Goal: Information Seeking & Learning: Learn about a topic

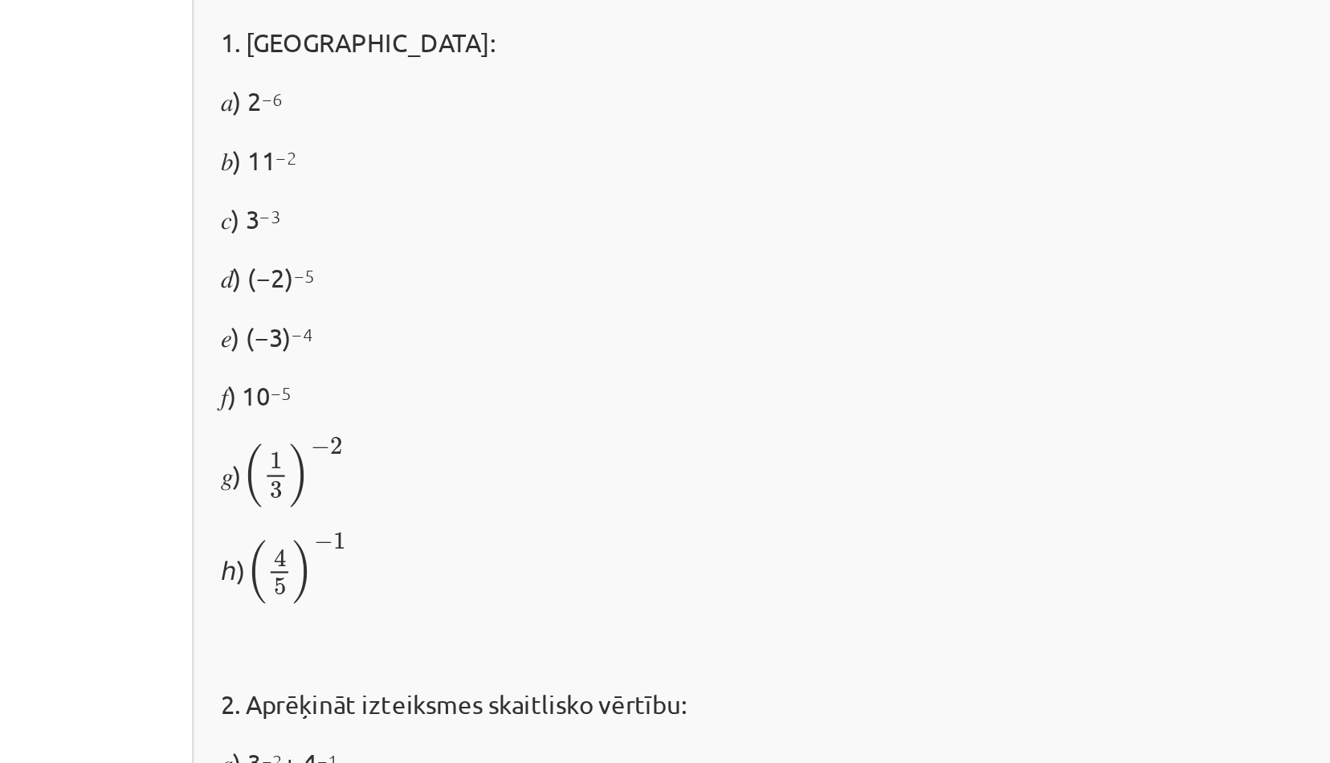
scroll to position [886, 0]
click at [296, 312] on p "𝑑) (−2) −5" at bounding box center [665, 316] width 750 height 17
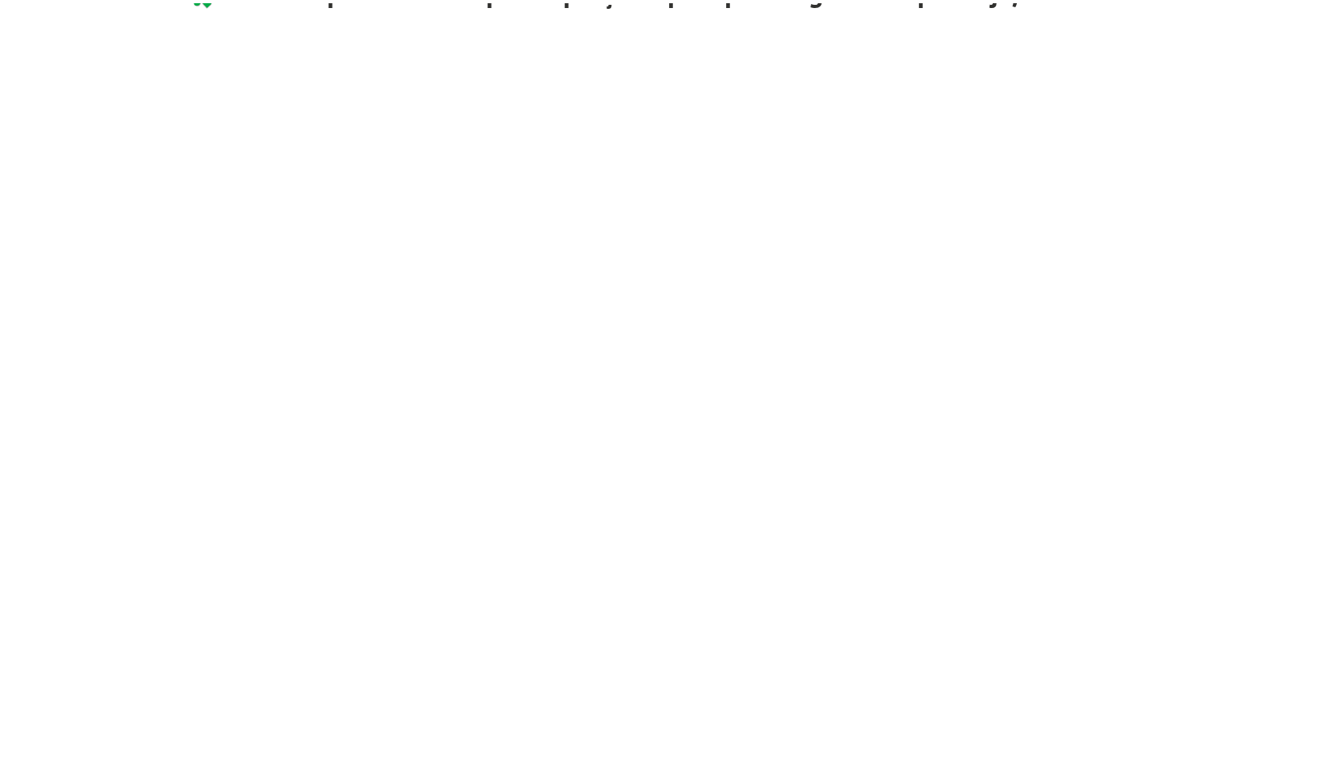
scroll to position [1731, 0]
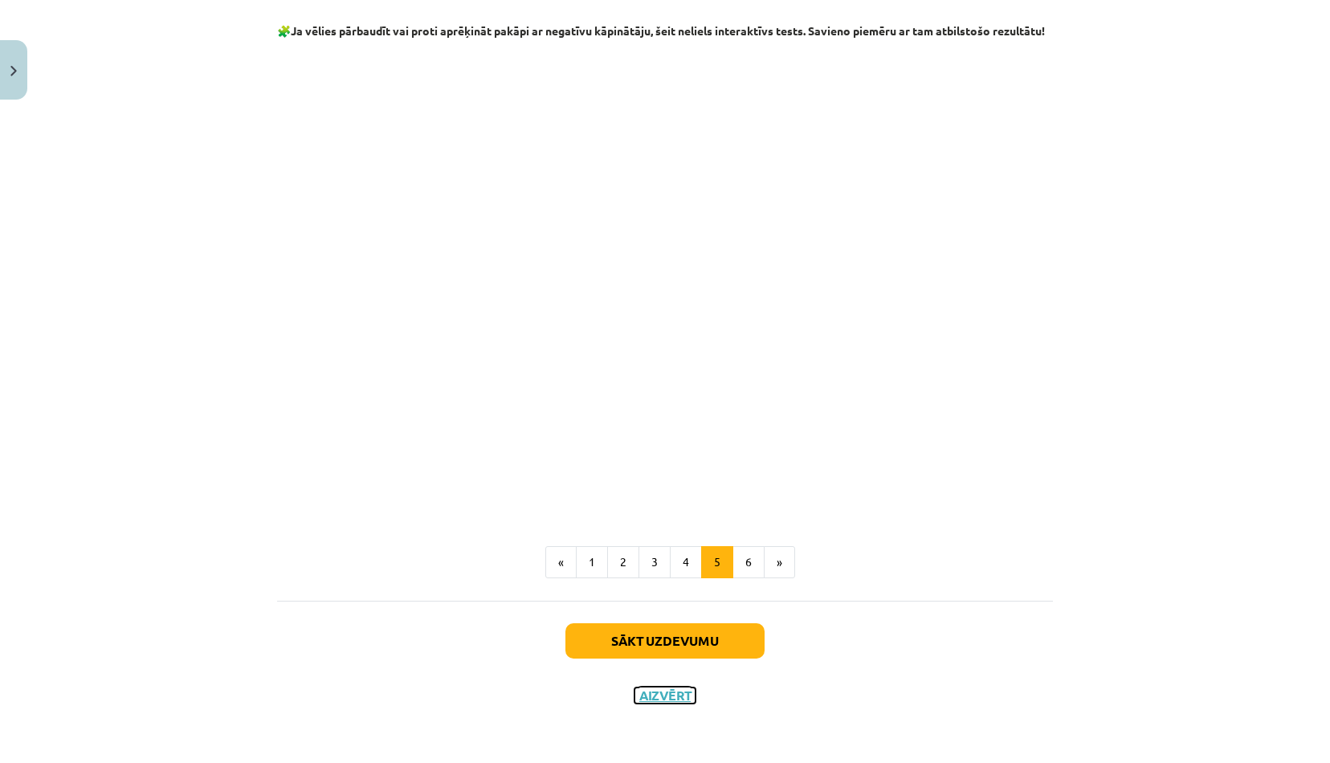
click at [662, 692] on button "Aizvērt" at bounding box center [664, 695] width 61 height 16
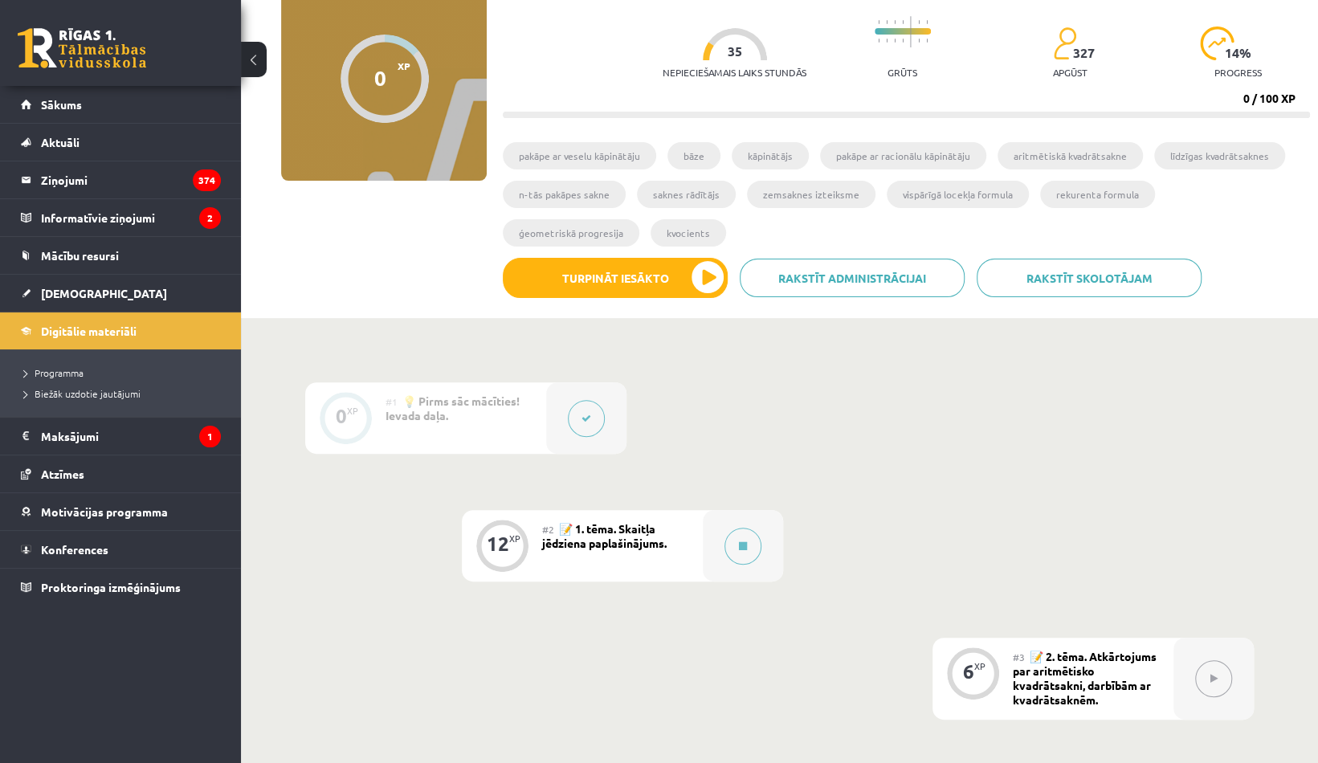
scroll to position [147, 0]
click at [75, 296] on span "[DEMOGRAPHIC_DATA]" at bounding box center [104, 293] width 126 height 14
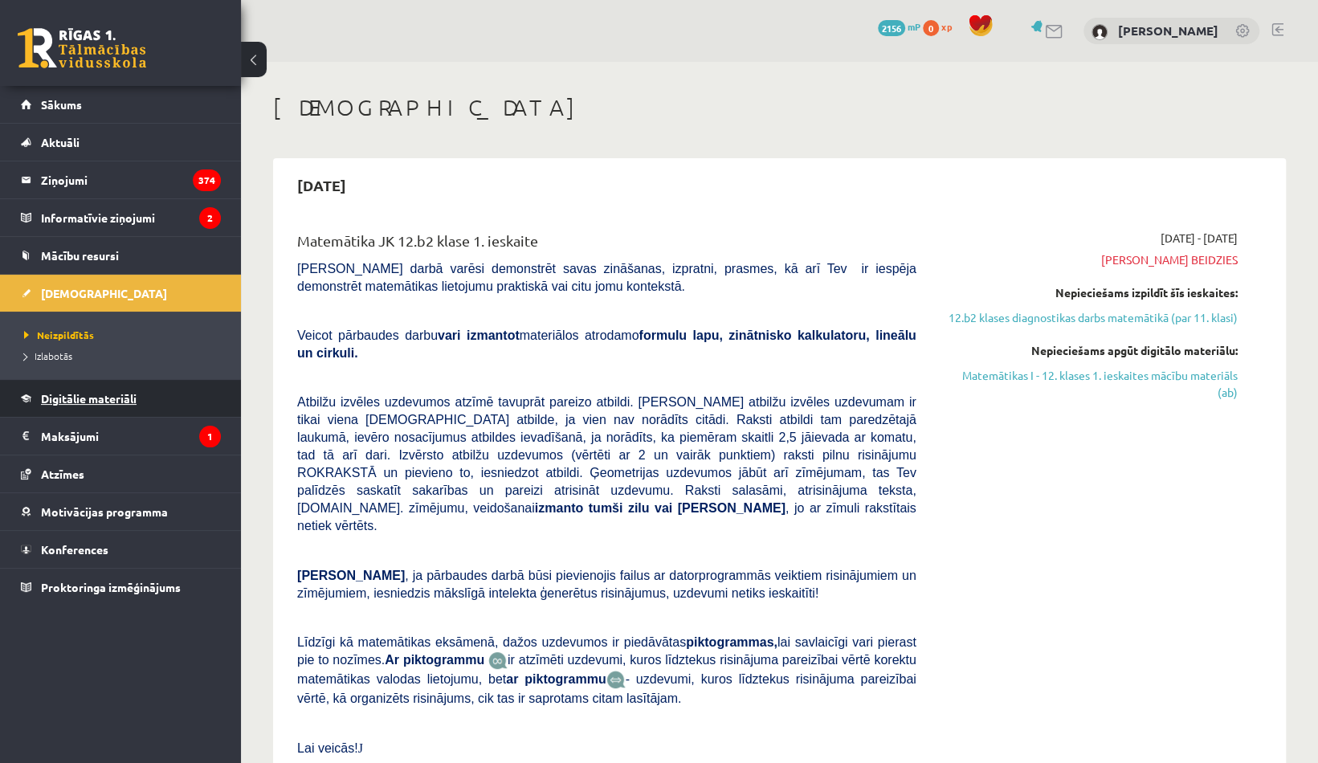
click at [95, 410] on link "Digitālie materiāli" at bounding box center [121, 398] width 200 height 37
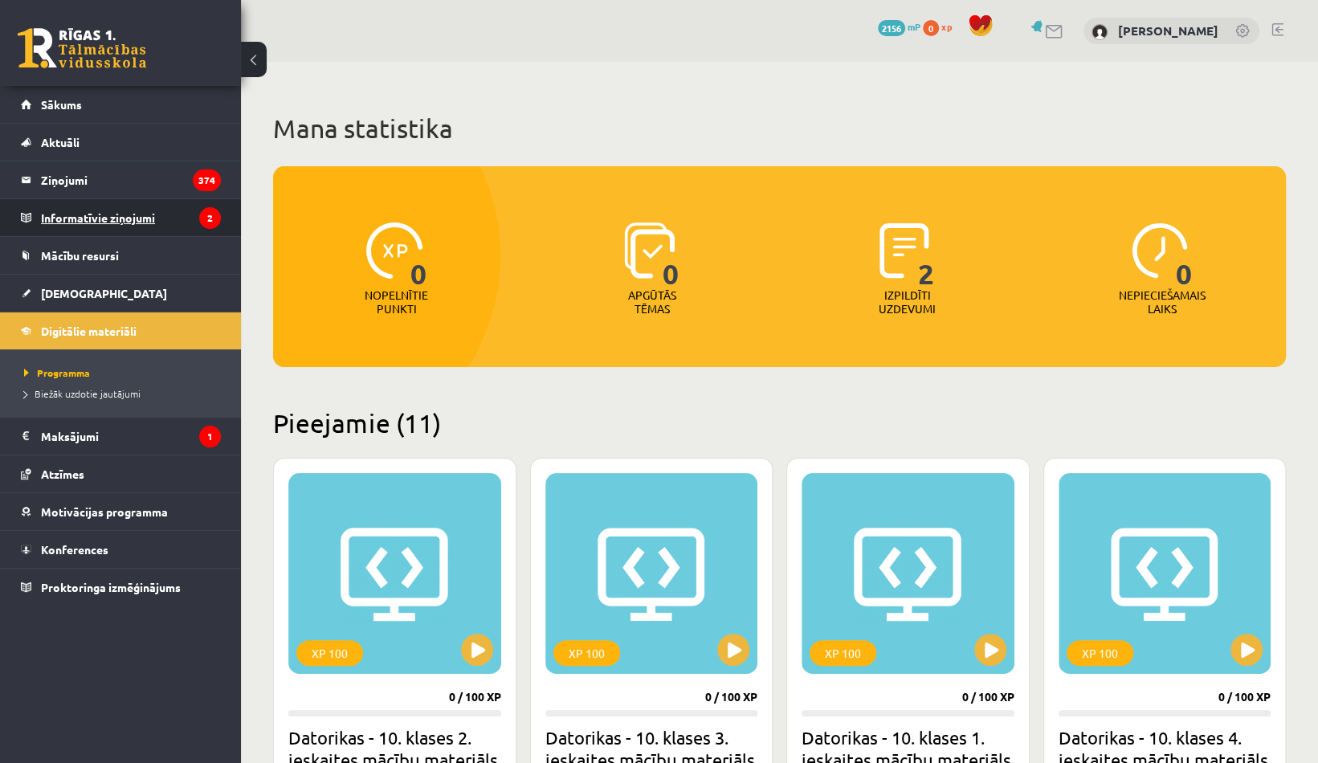
click at [137, 214] on legend "Informatīvie ziņojumi 2" at bounding box center [131, 217] width 180 height 37
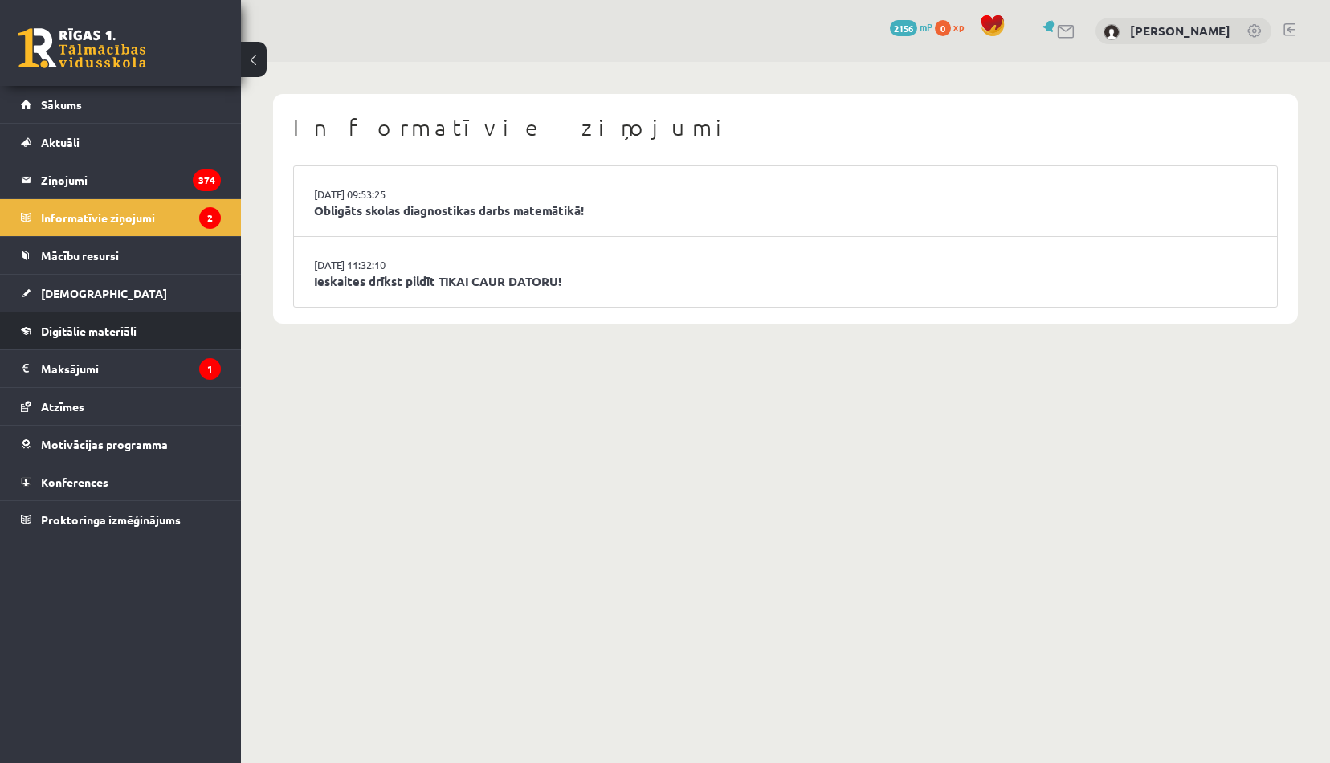
click at [84, 336] on link "Digitālie materiāli" at bounding box center [121, 330] width 200 height 37
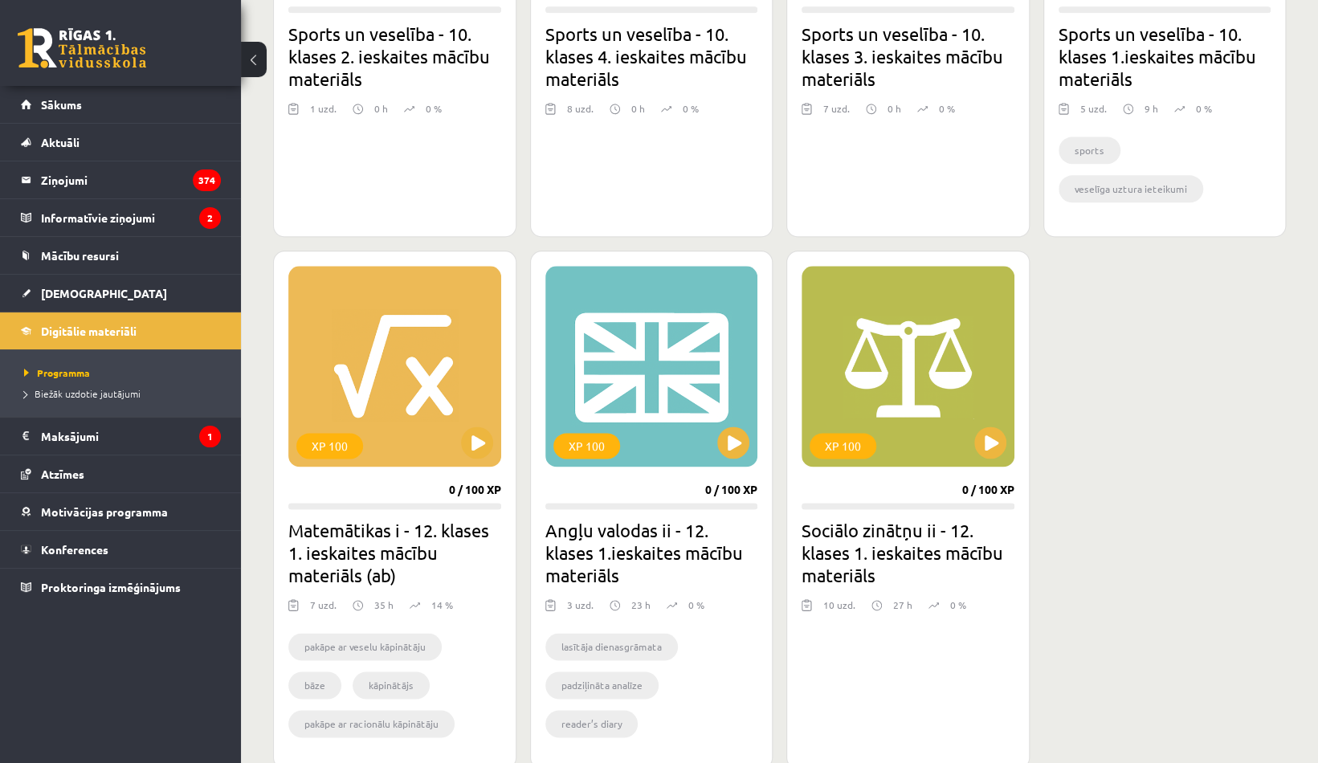
scroll to position [1213, 0]
click at [482, 451] on button at bounding box center [477, 442] width 32 height 32
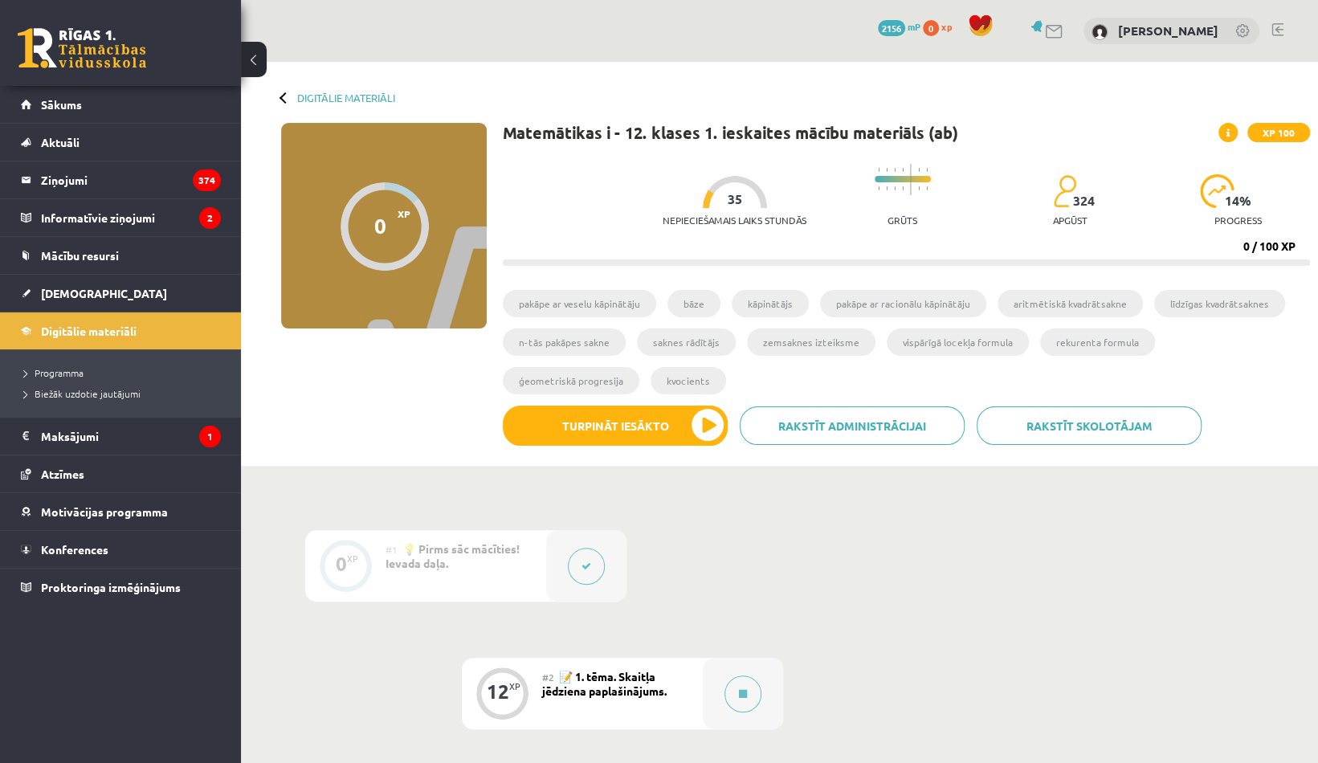
click at [589, 563] on icon at bounding box center [586, 566] width 10 height 10
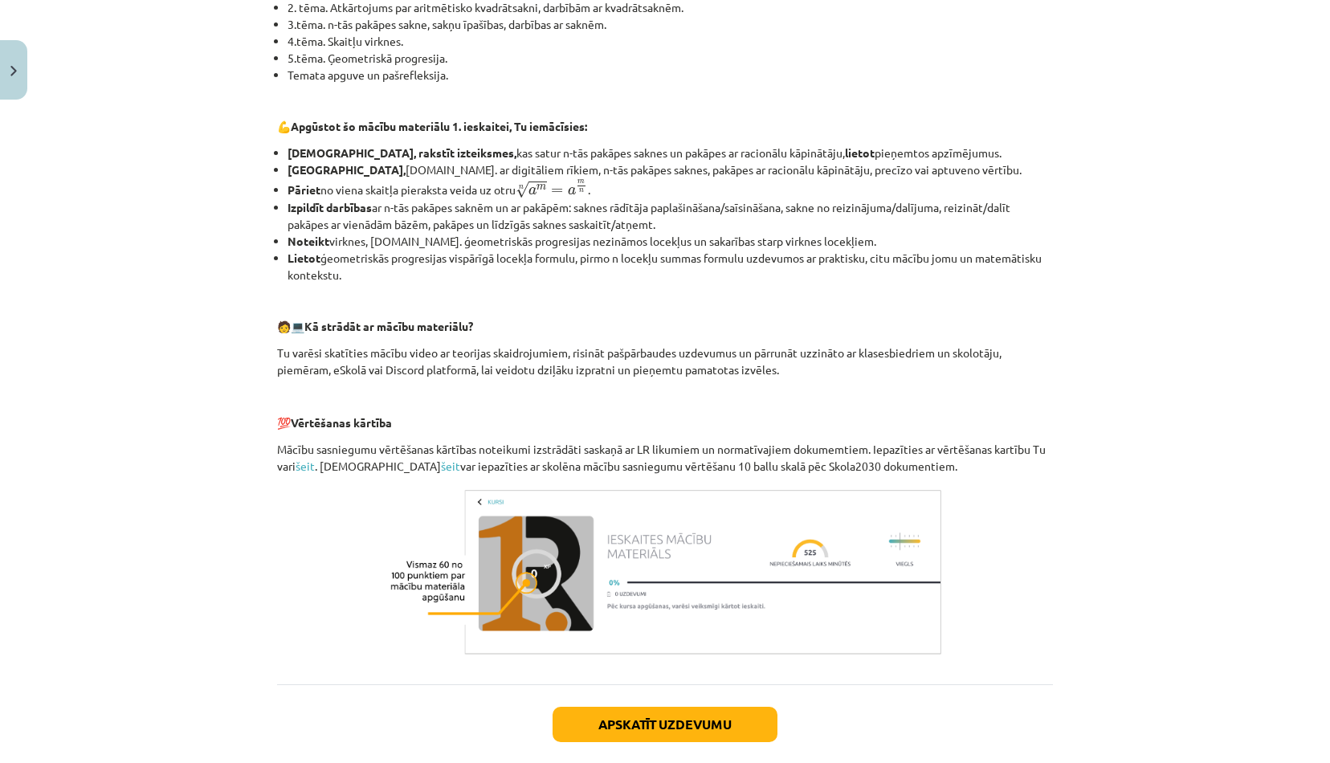
scroll to position [578, 0]
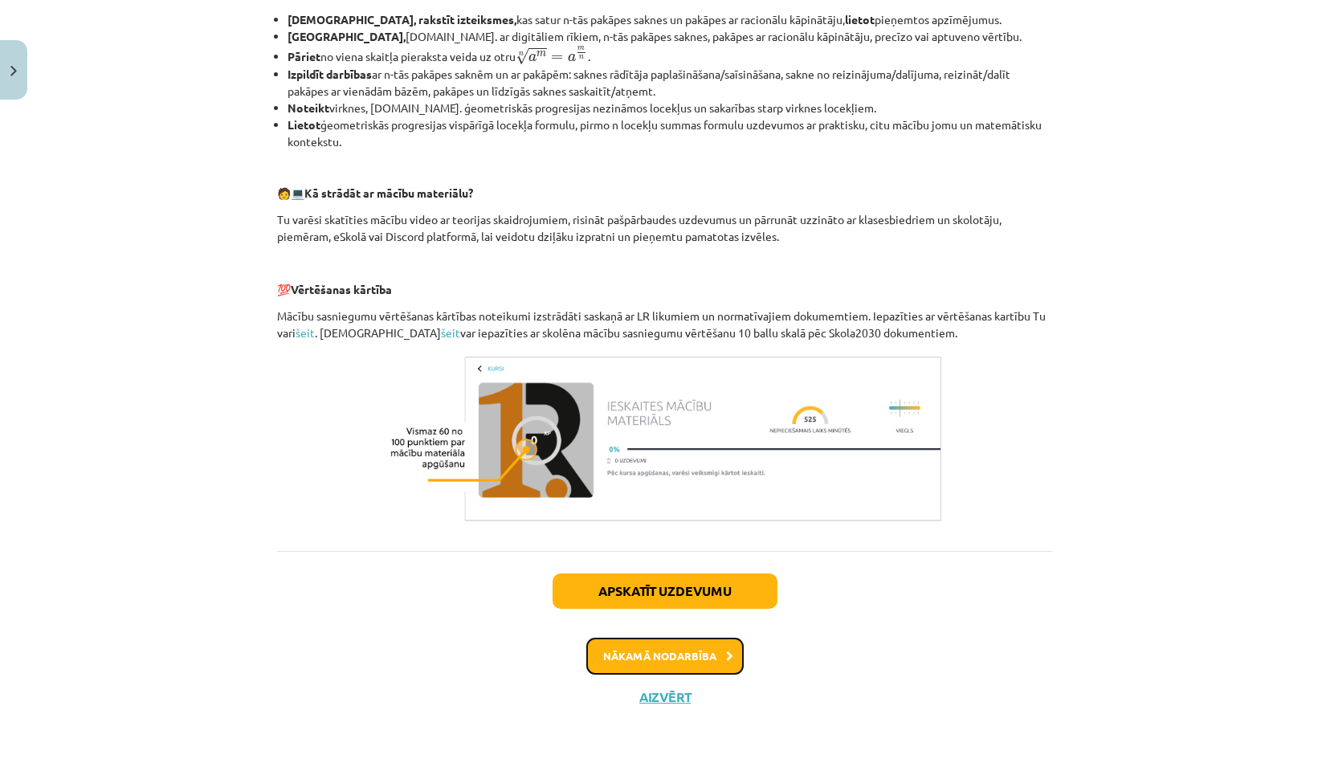
click at [634, 660] on button "Nākamā nodarbība" at bounding box center [664, 656] width 157 height 37
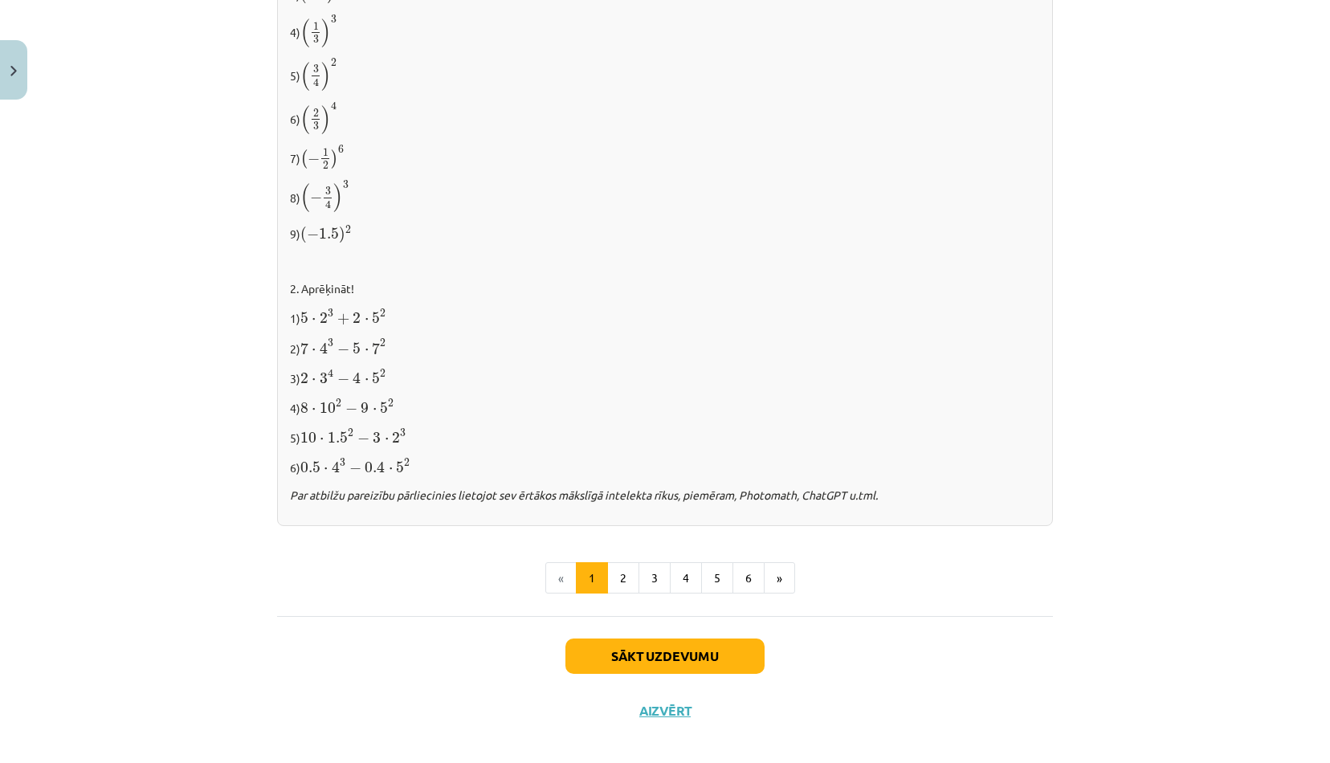
scroll to position [1516, 0]
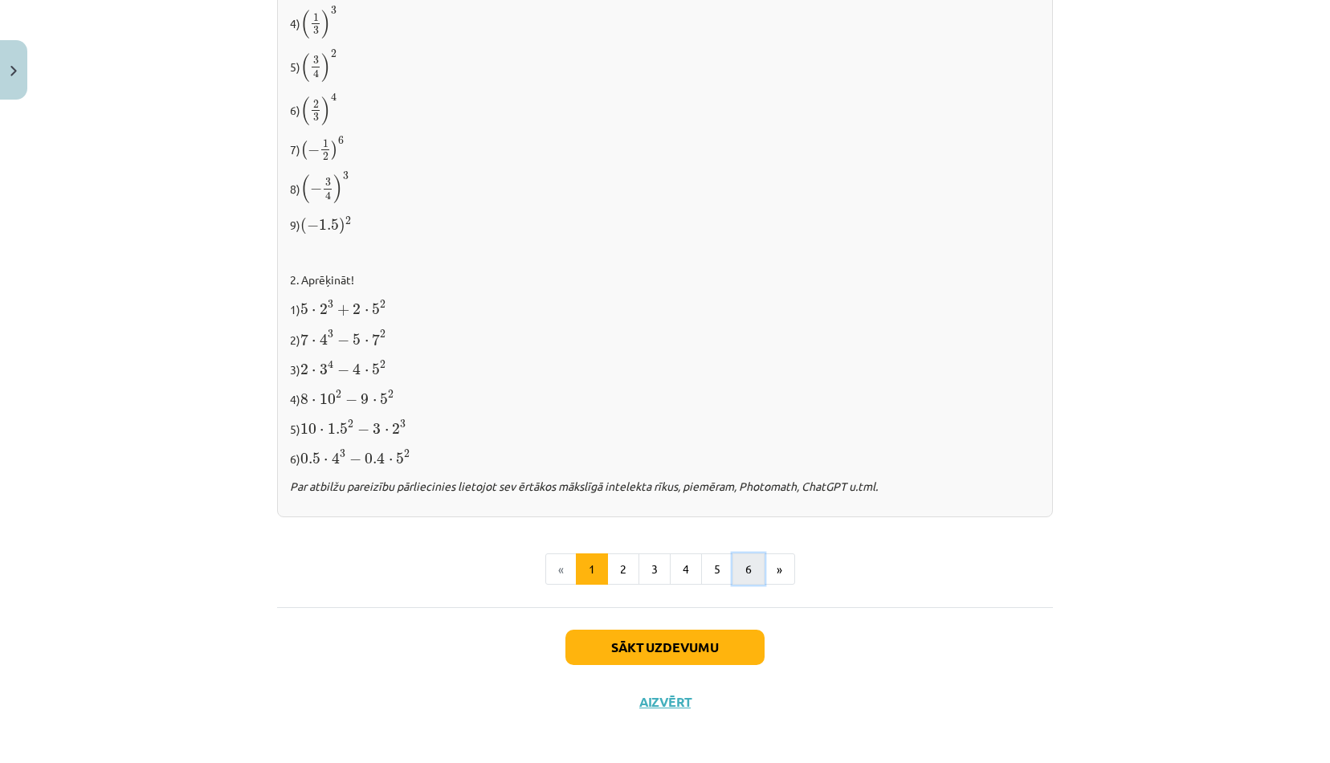
click at [734, 563] on button "6" at bounding box center [748, 569] width 32 height 32
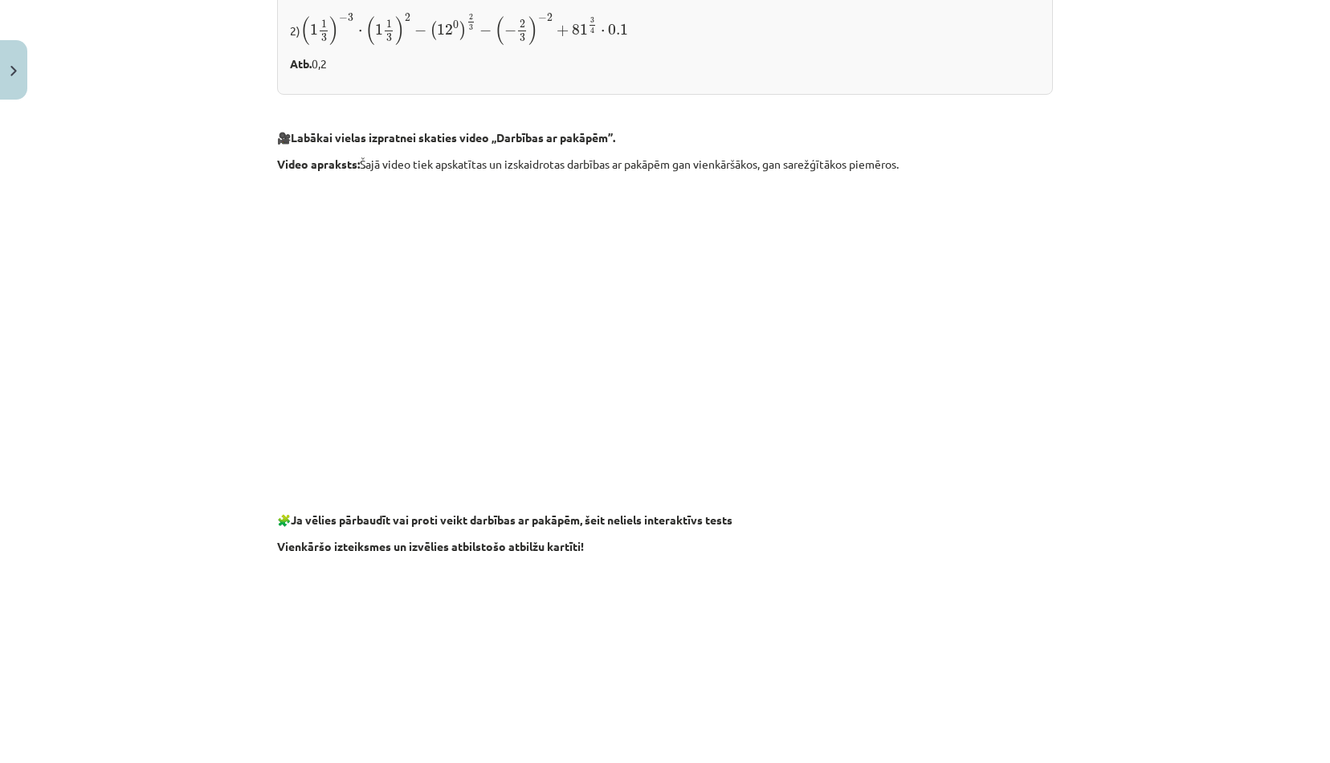
scroll to position [1364, 0]
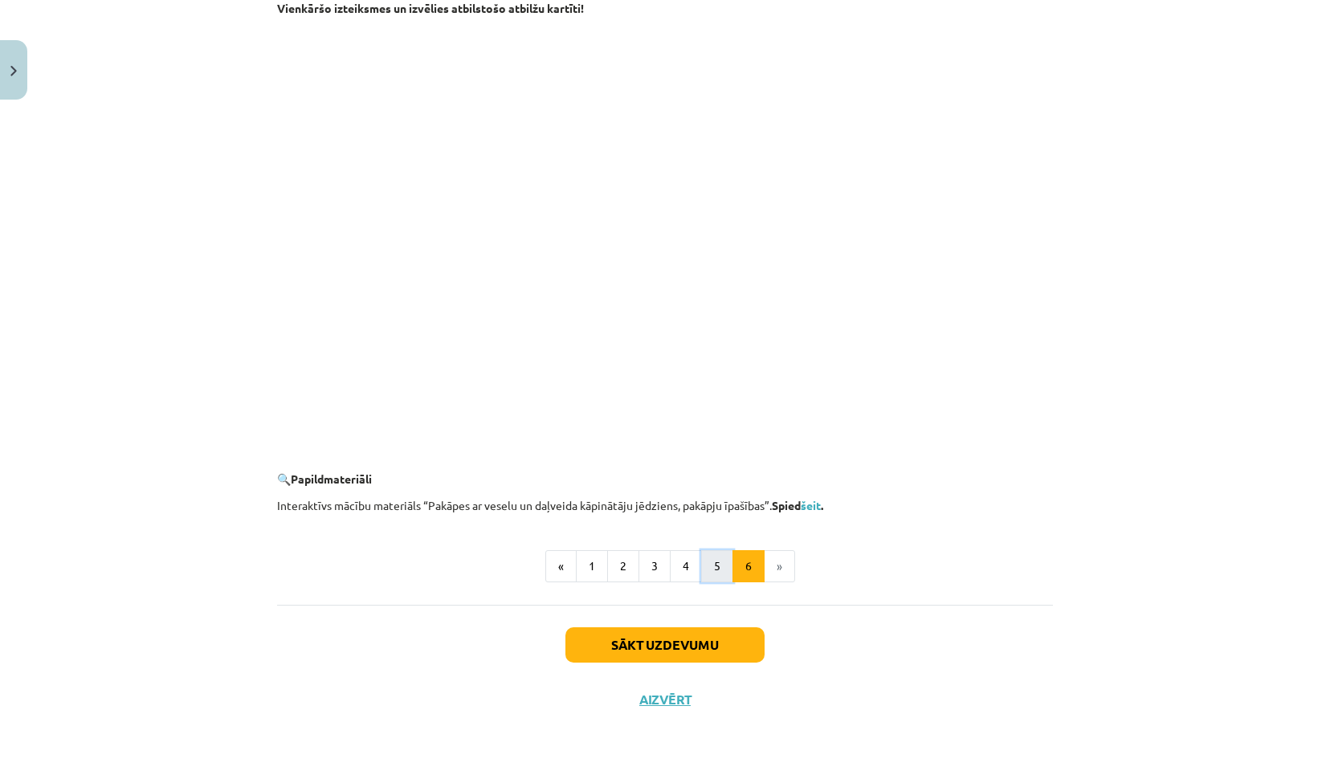
click at [713, 565] on button "5" at bounding box center [717, 566] width 32 height 32
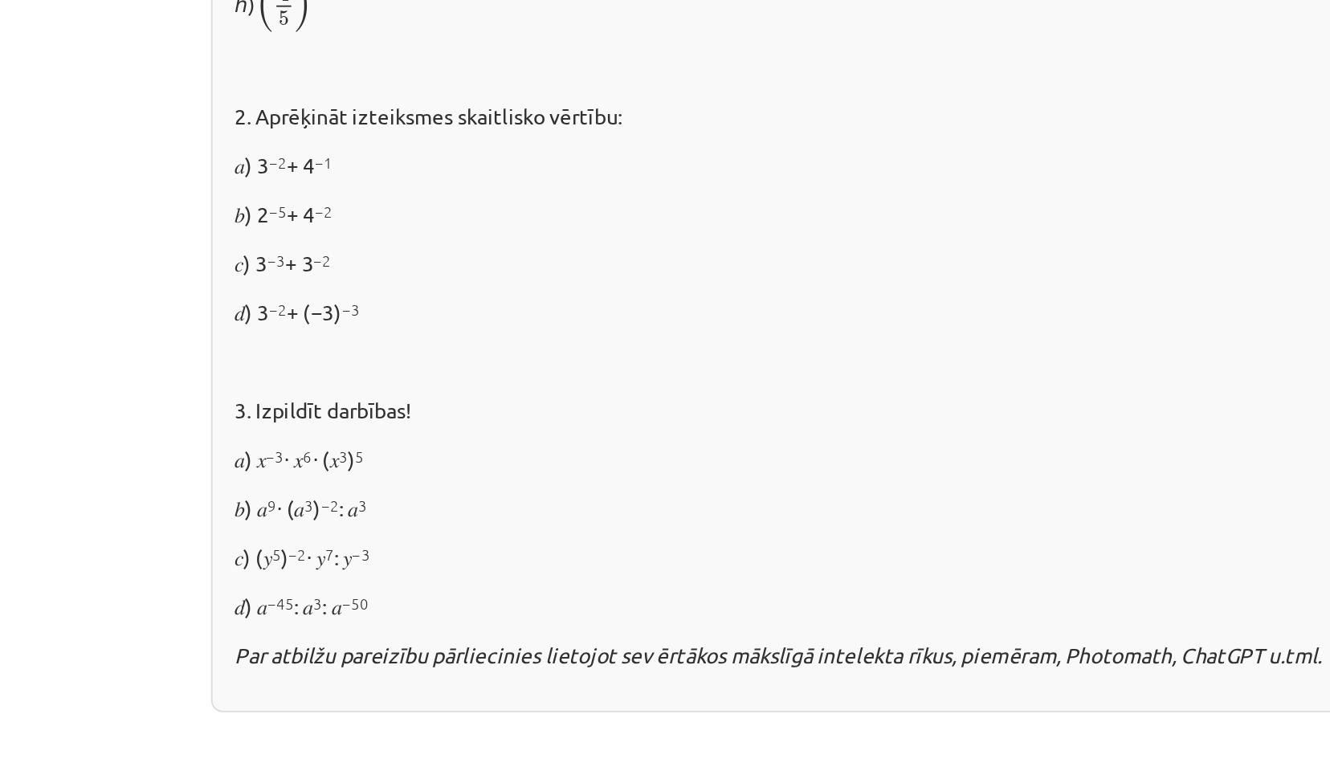
scroll to position [1188, 0]
